Goal: Information Seeking & Learning: Learn about a topic

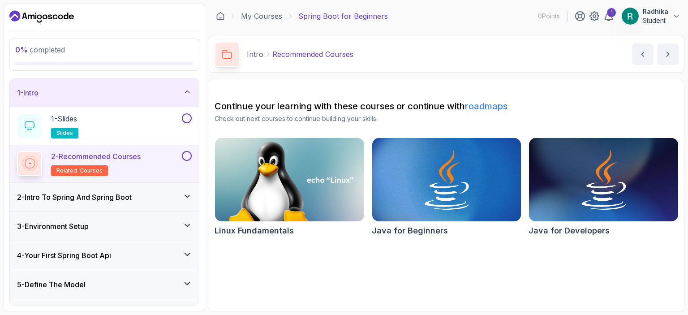
click at [50, 197] on h3 "2 - Intro To Spring And Spring Boot" at bounding box center [74, 197] width 115 height 11
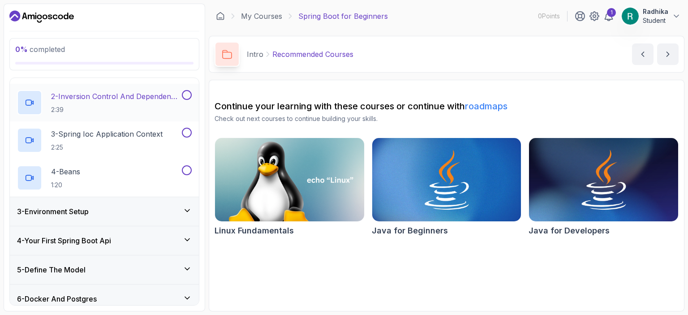
scroll to position [134, 0]
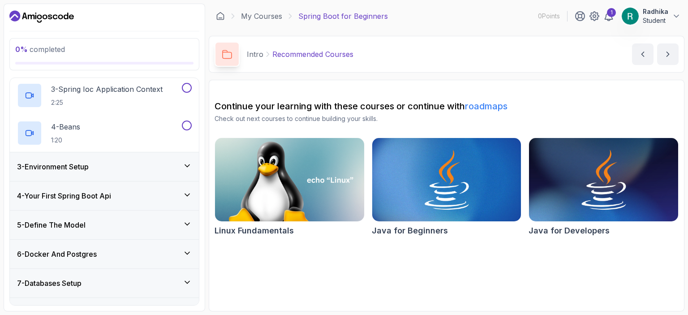
click at [146, 162] on div "3 - Environment Setup" at bounding box center [104, 166] width 175 height 11
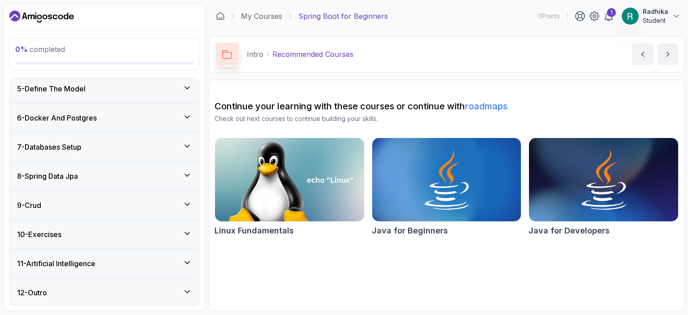
scroll to position [0, 0]
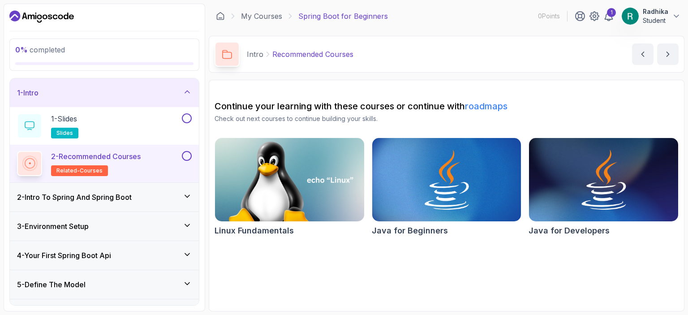
click at [124, 193] on h3 "2 - Intro To Spring And Spring Boot" at bounding box center [74, 197] width 115 height 11
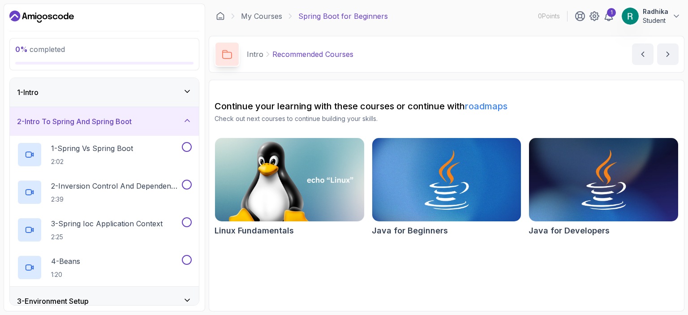
click at [176, 88] on div "1 - Intro" at bounding box center [104, 92] width 175 height 11
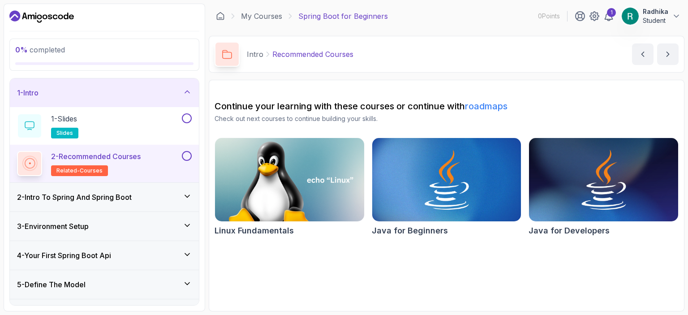
click at [531, 288] on section "Continue your learning with these courses or continue with roadmaps Check out n…" at bounding box center [447, 195] width 476 height 231
click at [663, 53] on icon "next content" at bounding box center [667, 54] width 9 height 9
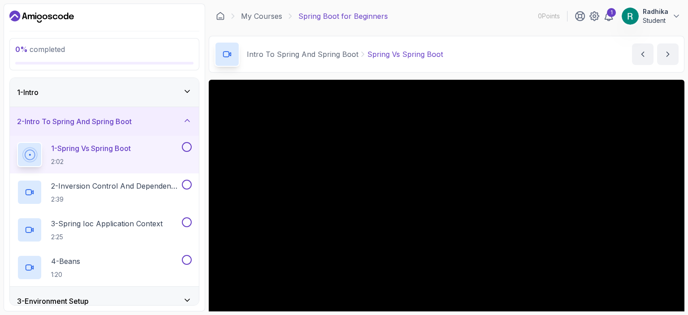
click at [657, 43] on button "next content" at bounding box center [667, 53] width 21 height 21
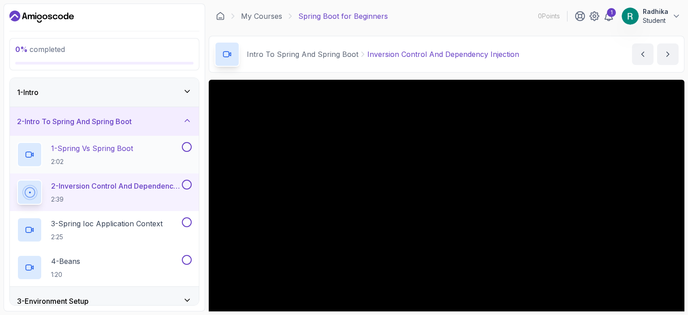
click at [149, 149] on div "1 - Spring Vs Spring Boot 2:02" at bounding box center [98, 154] width 163 height 25
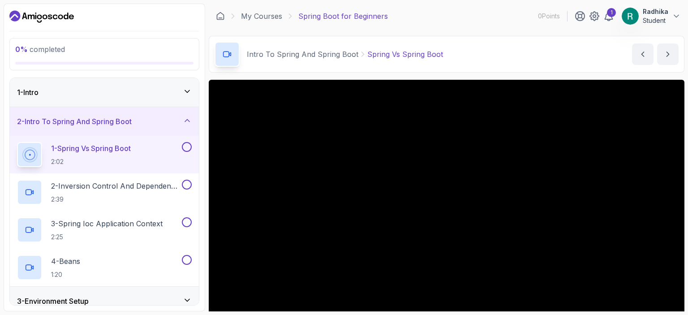
click at [17, 142] on button "1 - Spring Vs Spring Boot 2:02" at bounding box center [104, 154] width 175 height 25
